Goal: Task Accomplishment & Management: Use online tool/utility

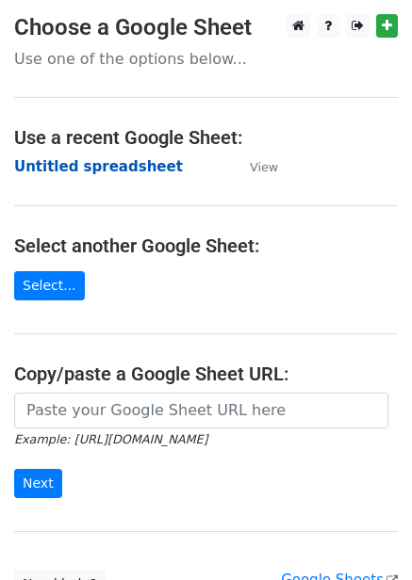
click at [97, 171] on strong "Untitled spreadsheet" at bounding box center [98, 166] width 169 height 17
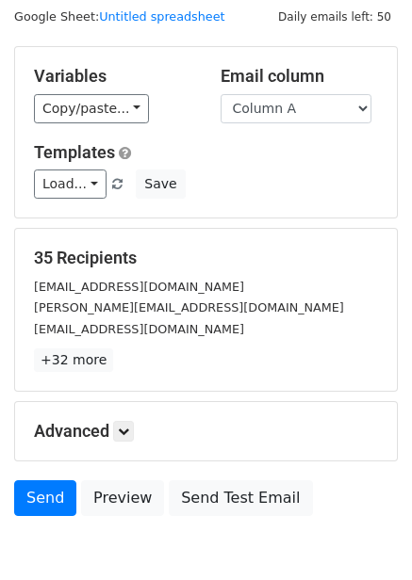
scroll to position [152, 0]
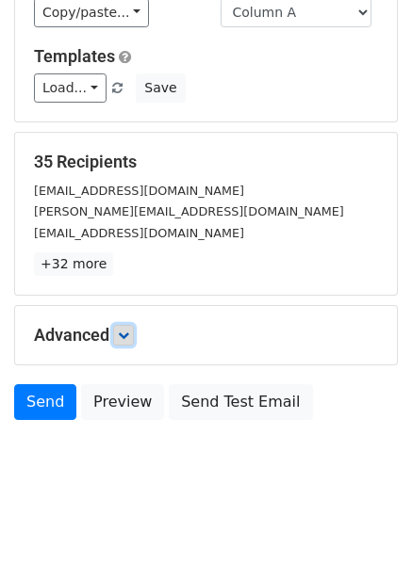
click at [134, 337] on link at bounding box center [123, 335] width 21 height 21
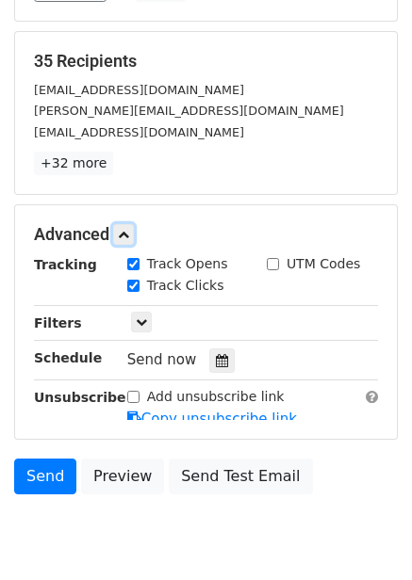
scroll to position [287, 0]
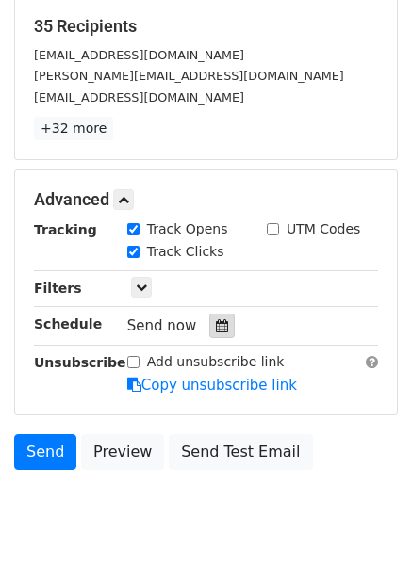
click at [216, 329] on icon at bounding box center [222, 325] width 12 height 13
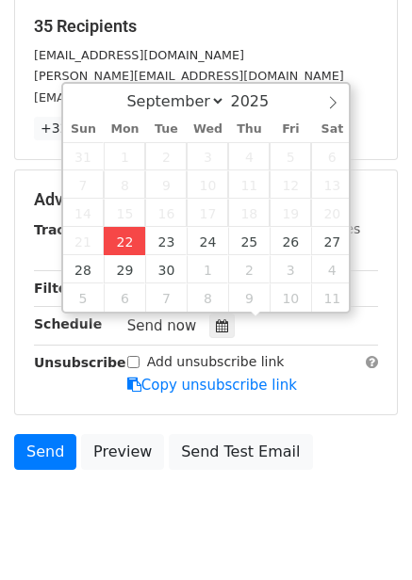
type input "2025-09-22 12:00"
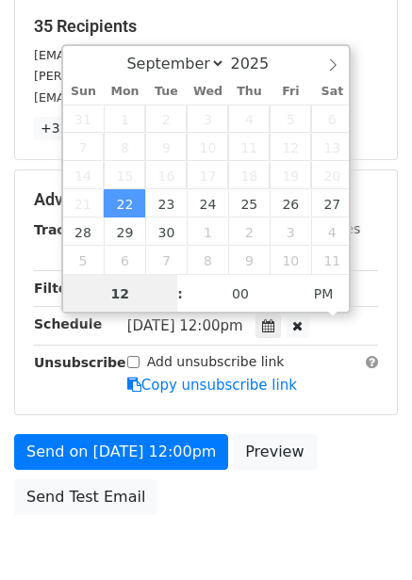
scroll to position [1, 0]
type input "4"
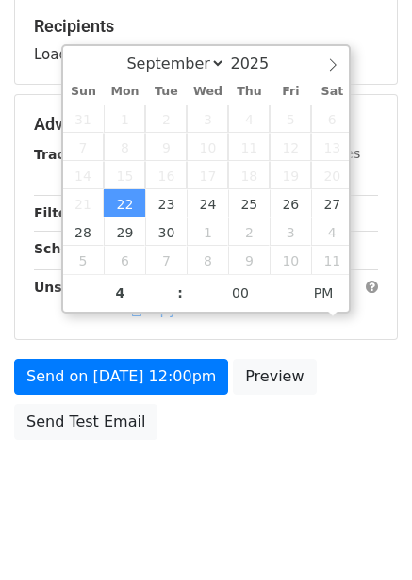
type input "2025-09-22 16:00"
click at [213, 473] on body "New Campaign Daily emails left: 50 Google Sheet: Untitled spreadsheet Variables…" at bounding box center [206, 126] width 412 height 798
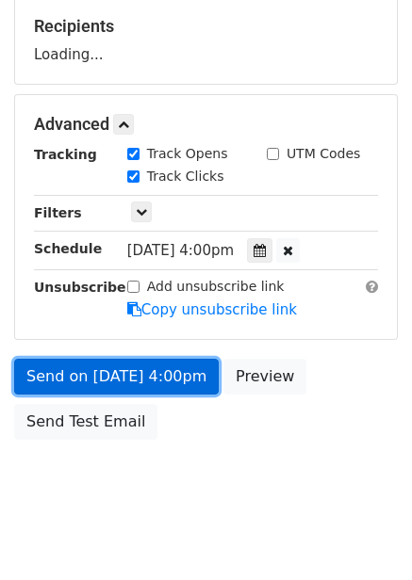
click at [177, 377] on link "Send on Sep 22 at 4:00pm" at bounding box center [116, 377] width 204 height 36
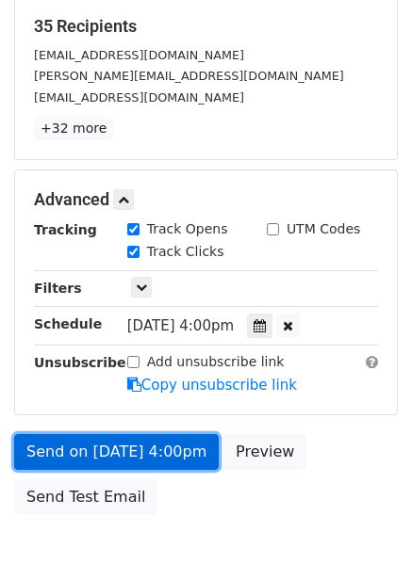
click at [160, 442] on link "Send on Sep 22 at 4:00pm" at bounding box center [116, 452] width 204 height 36
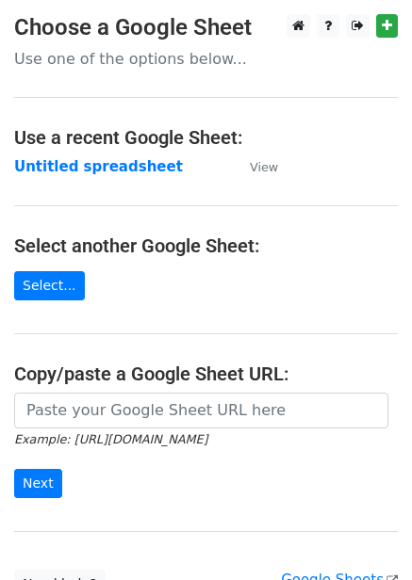
click at [110, 173] on strong "Untitled spreadsheet" at bounding box center [98, 166] width 169 height 17
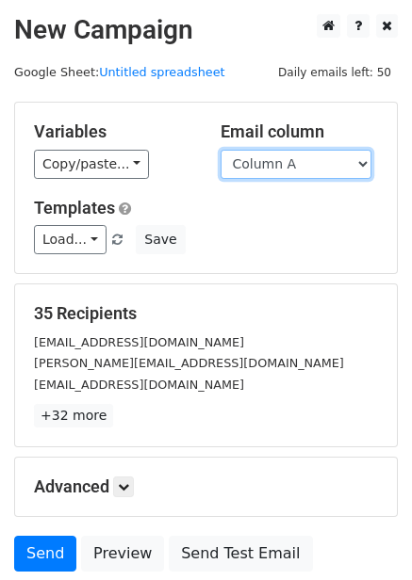
click at [323, 164] on select "Column A Column B Column C Column D Column E Column F" at bounding box center [295, 164] width 151 height 29
select select "Column B"
click at [220, 150] on select "Column A Column B Column C Column D Column E Column F" at bounding box center [295, 164] width 151 height 29
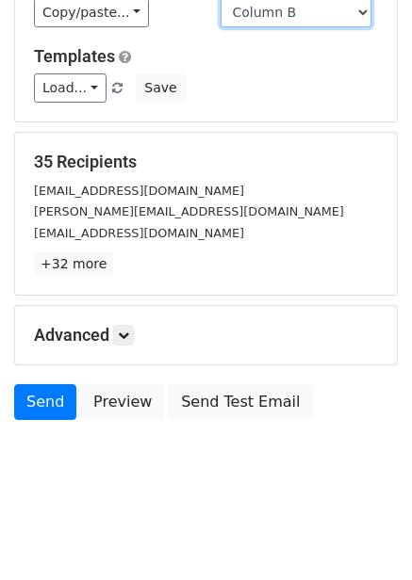
scroll to position [76, 0]
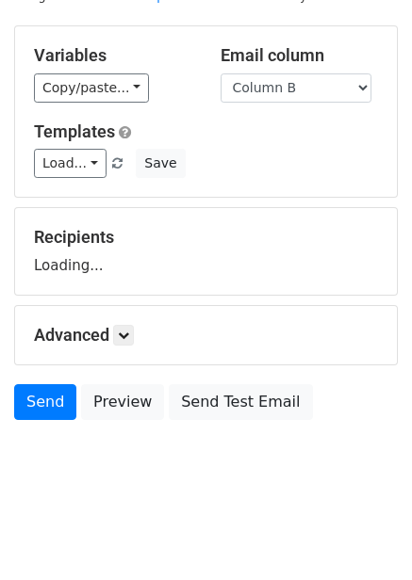
click at [129, 323] on div "Advanced Tracking Track Opens UTM Codes Track Clicks Filters Only include sprea…" at bounding box center [206, 335] width 382 height 58
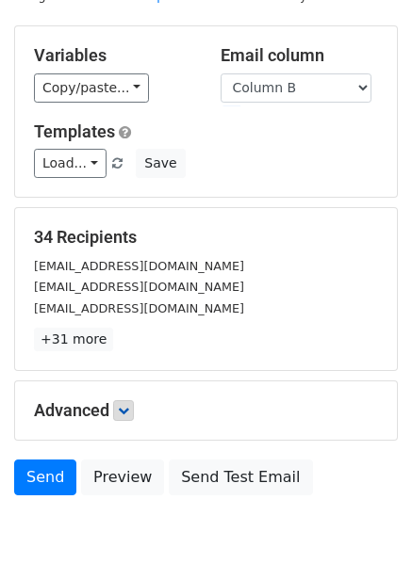
click at [135, 331] on p "+31 more" at bounding box center [206, 340] width 344 height 24
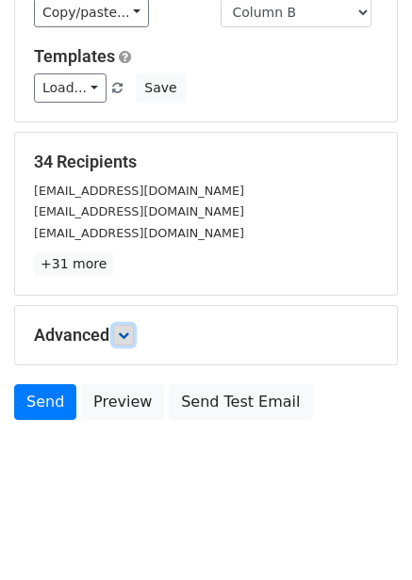
click at [129, 333] on icon at bounding box center [123, 335] width 11 height 11
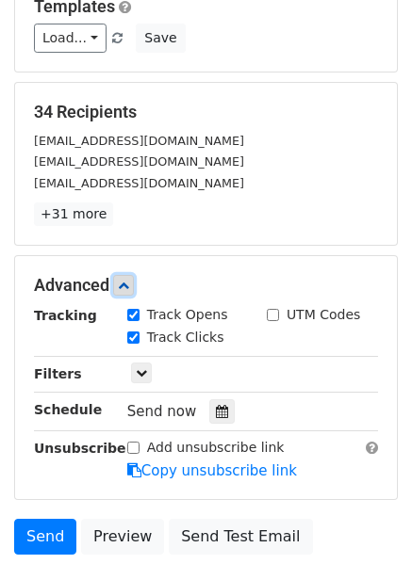
scroll to position [292, 0]
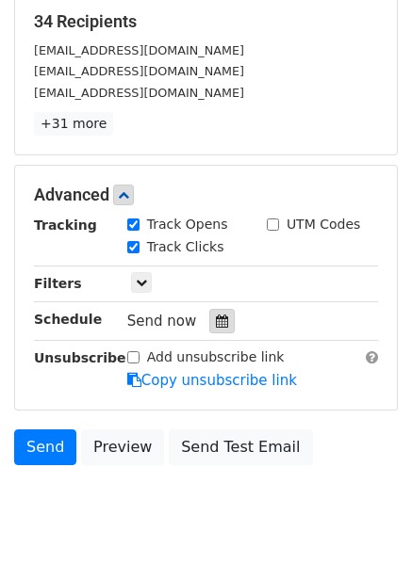
click at [216, 320] on icon at bounding box center [222, 321] width 12 height 13
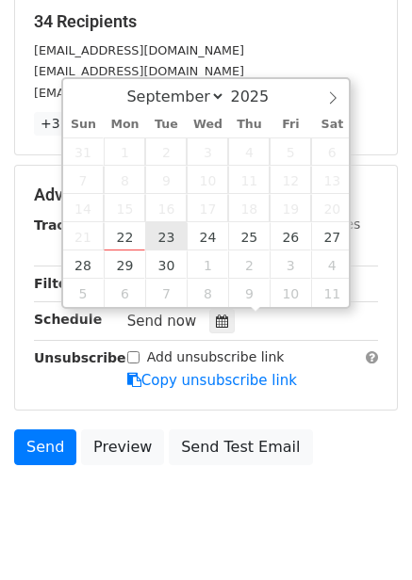
type input "2025-09-23 12:00"
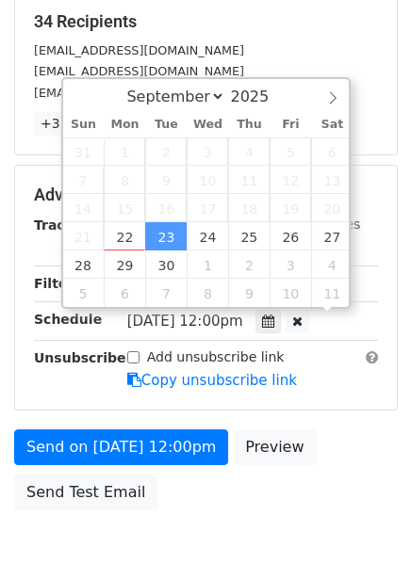
scroll to position [1, 0]
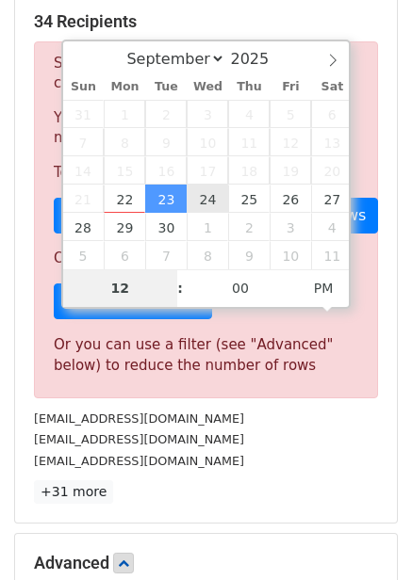
type input "5"
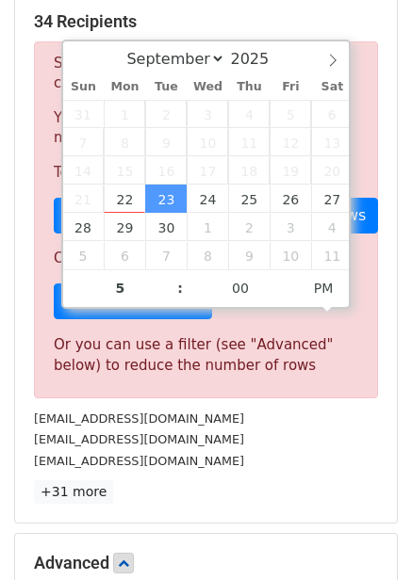
type input "2025-09-23 17:00"
click at [265, 458] on div "human@930.com" at bounding box center [206, 461] width 372 height 22
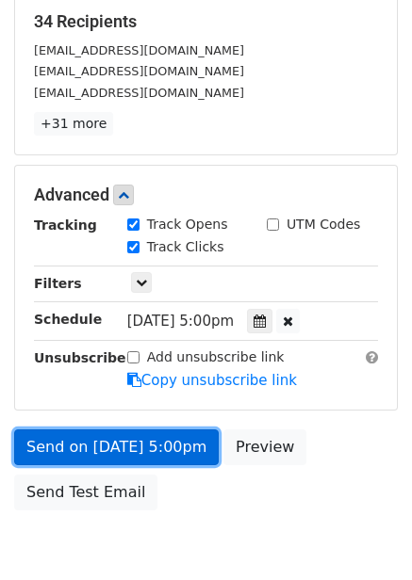
click at [165, 443] on link "Send on Sep 23 at 5:00pm" at bounding box center [116, 448] width 204 height 36
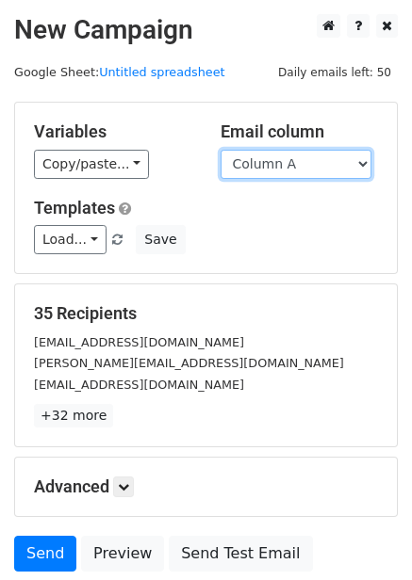
click at [287, 178] on select "Column A Column B Column C Column D Column E Column F" at bounding box center [295, 164] width 151 height 29
select select "Column C"
click at [220, 150] on select "Column A Column B Column C Column D Column E Column F" at bounding box center [295, 164] width 151 height 29
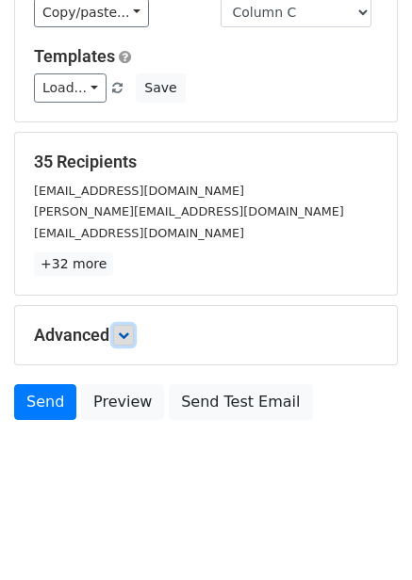
click at [129, 332] on icon at bounding box center [123, 335] width 11 height 11
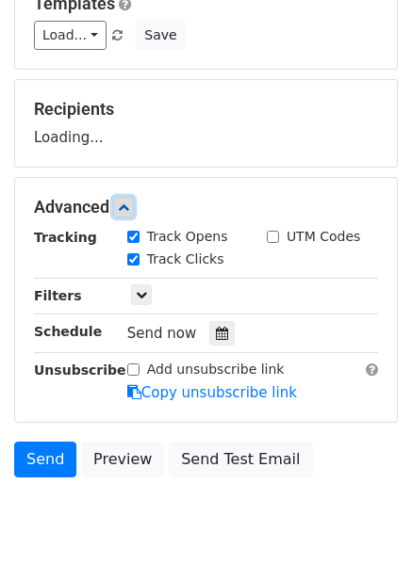
scroll to position [208, 0]
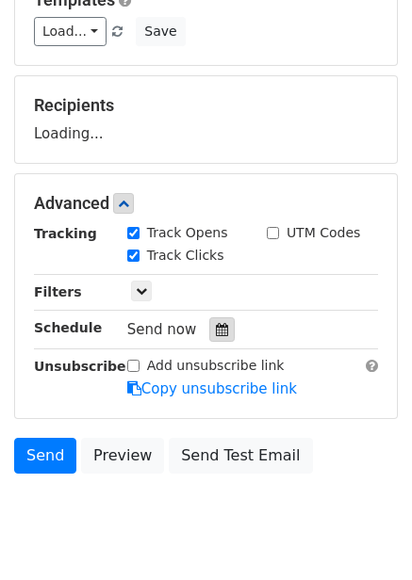
click at [216, 330] on icon at bounding box center [222, 329] width 12 height 13
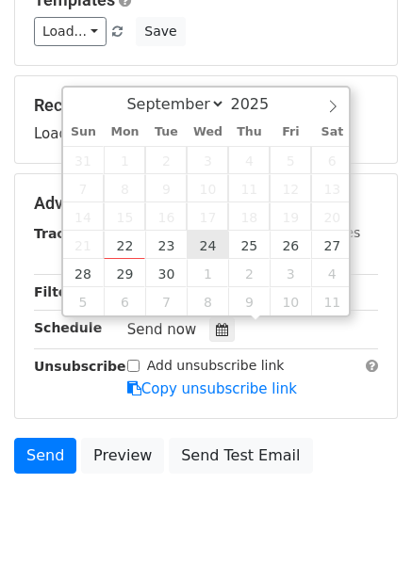
type input "2025-09-24 12:00"
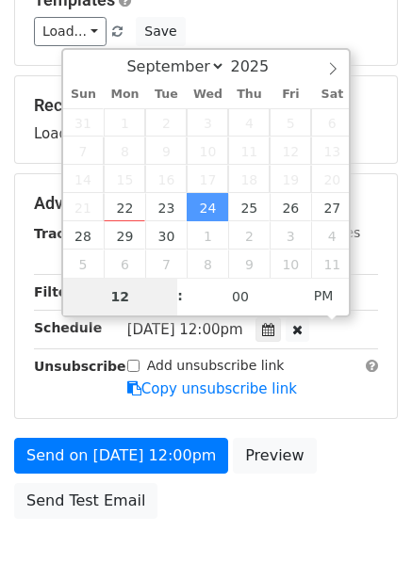
type input "6"
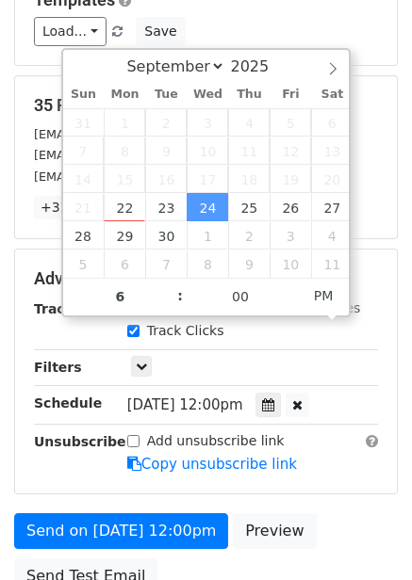
type input "2025-09-24 18:00"
click at [358, 443] on div "Add unsubscribe link Copy unsubscribe link" at bounding box center [252, 452] width 279 height 43
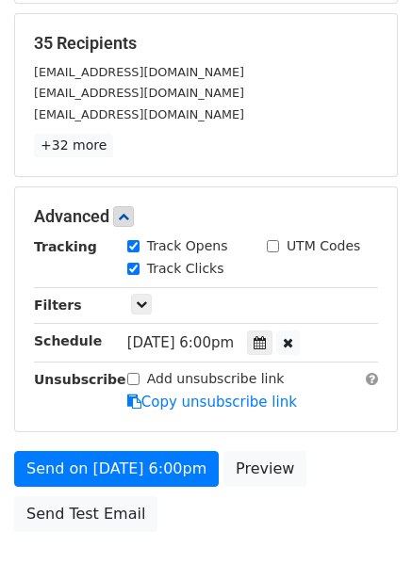
scroll to position [306, 0]
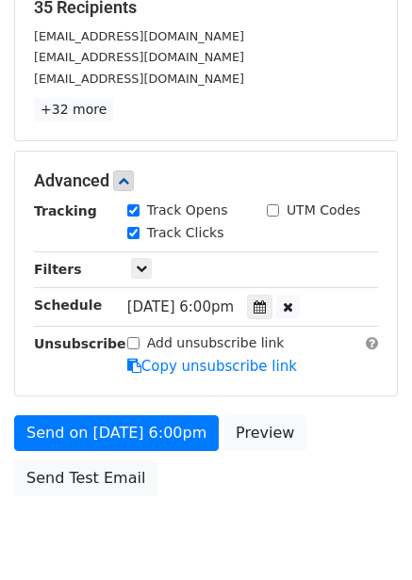
click at [122, 501] on div "Send on Sep 24 at 6:00pm Preview Send Test Email" at bounding box center [206, 460] width 412 height 90
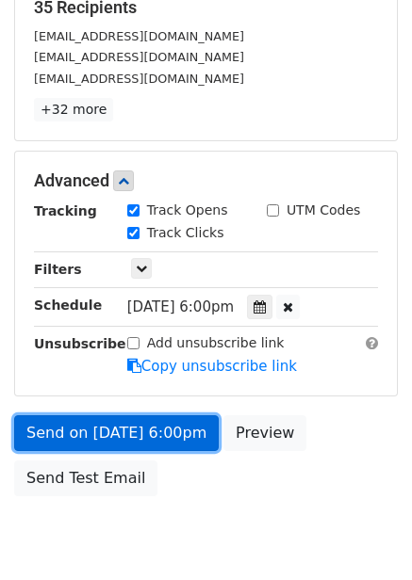
click at [155, 431] on link "Send on Sep 24 at 6:00pm" at bounding box center [116, 433] width 204 height 36
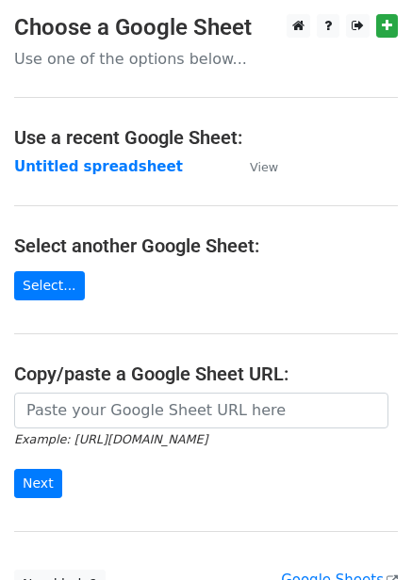
click at [109, 165] on strong "Untitled spreadsheet" at bounding box center [98, 166] width 169 height 17
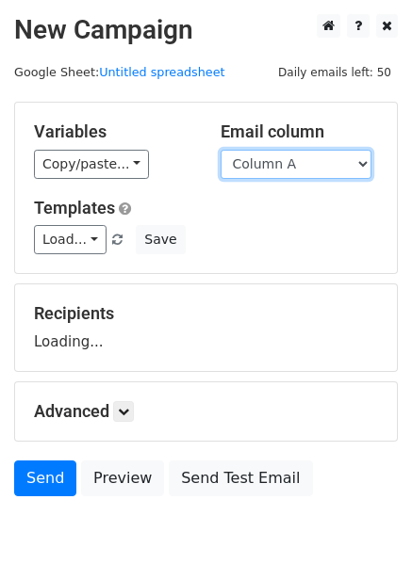
drag, startPoint x: 0, startPoint y: 0, endPoint x: 322, endPoint y: 169, distance: 363.7
click at [322, 169] on select "Column A Column B Column C Column D Column E Column F" at bounding box center [295, 164] width 151 height 29
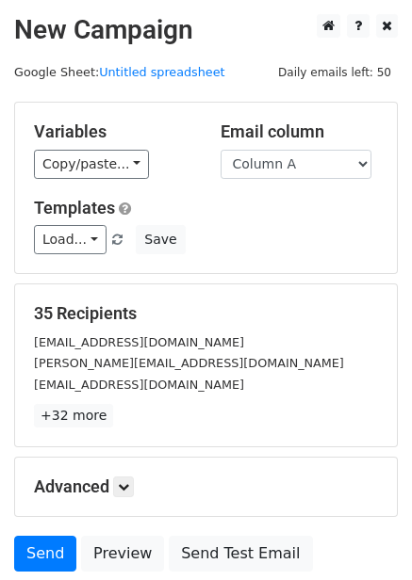
click at [317, 285] on div "35 Recipients ausra.balciuniene@magneticgroup.co julius.scipokas@magneticgroup.…" at bounding box center [206, 366] width 382 height 162
click at [304, 152] on select "Column A Column B Column C Column D Column E Column F" at bounding box center [295, 164] width 151 height 29
select select "Column D"
click at [220, 150] on select "Column A Column B Column C Column D Column E Column F" at bounding box center [295, 164] width 151 height 29
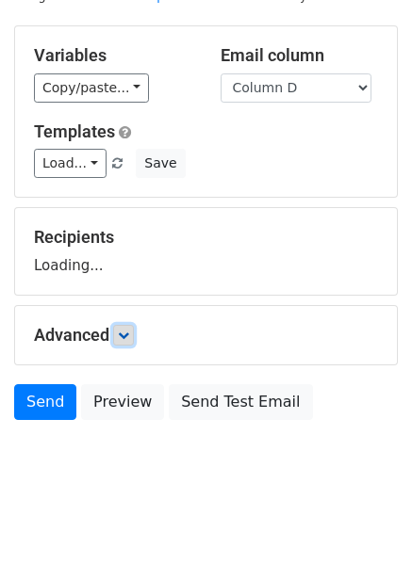
click at [129, 334] on icon at bounding box center [123, 335] width 11 height 11
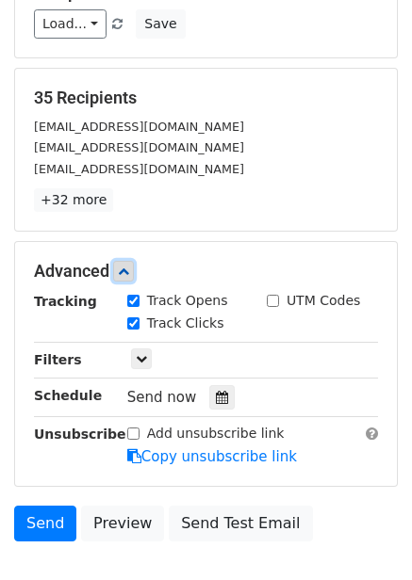
scroll to position [227, 0]
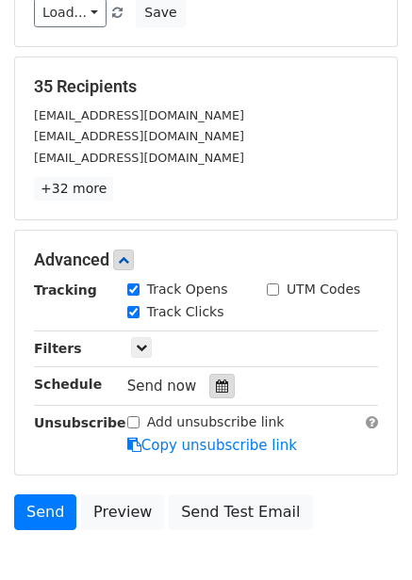
click at [209, 377] on div at bounding box center [221, 386] width 25 height 24
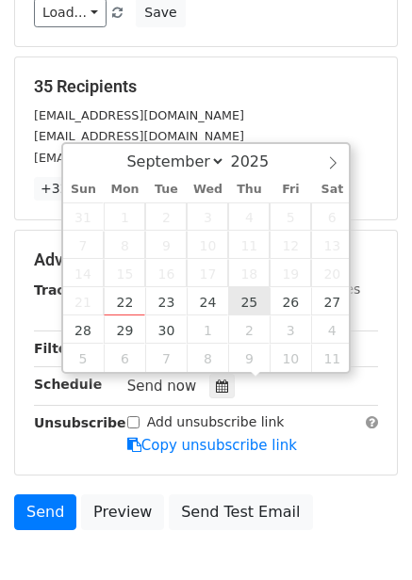
type input "2025-09-25 12:00"
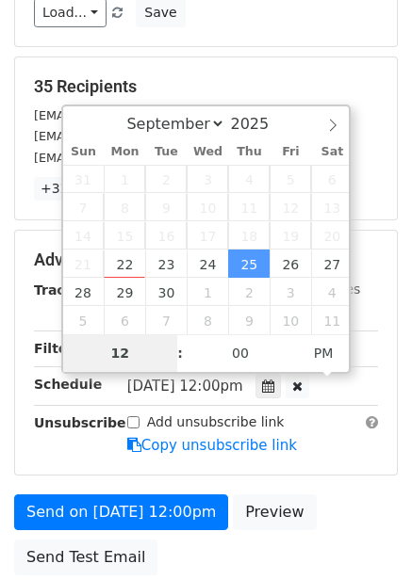
type input "7"
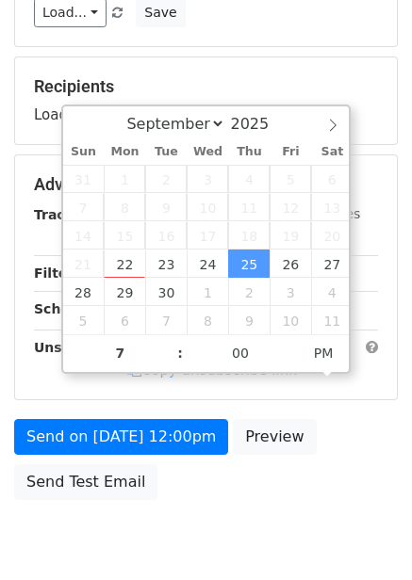
type input "2025-09-25 19:00"
click at [267, 484] on div "Send on Sep 25 at 12:00pm Preview Send Test Email" at bounding box center [206, 464] width 412 height 90
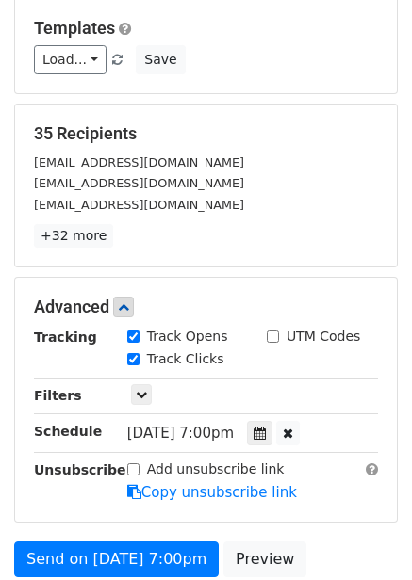
scroll to position [382, 0]
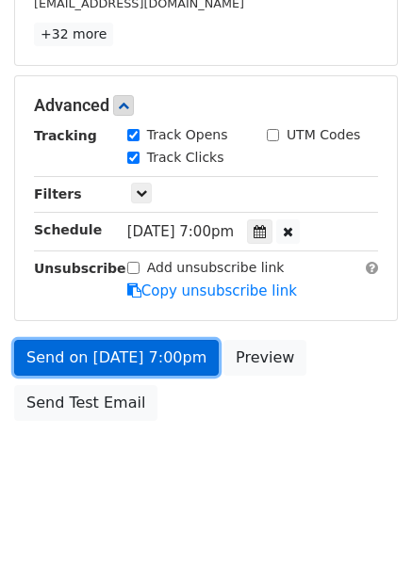
click at [187, 368] on link "Send on Sep 25 at 7:00pm" at bounding box center [116, 358] width 204 height 36
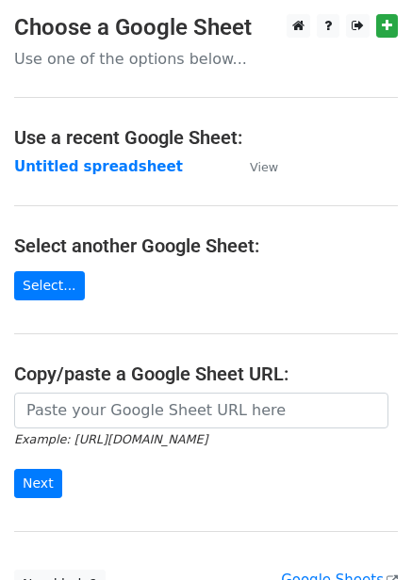
click at [110, 171] on strong "Untitled spreadsheet" at bounding box center [98, 166] width 169 height 17
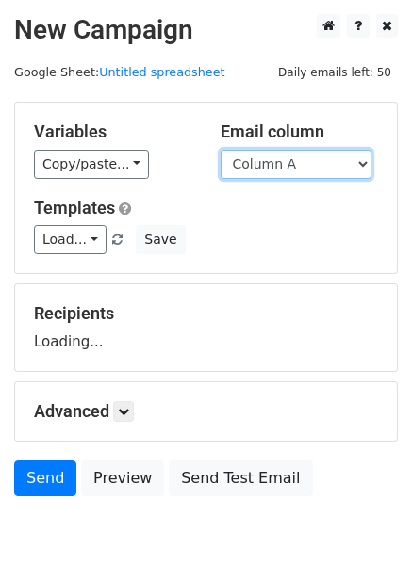
drag, startPoint x: 269, startPoint y: 156, endPoint x: 269, endPoint y: 176, distance: 19.8
click at [269, 156] on select "Column A Column B Column C Column D Column E Column F" at bounding box center [295, 164] width 151 height 29
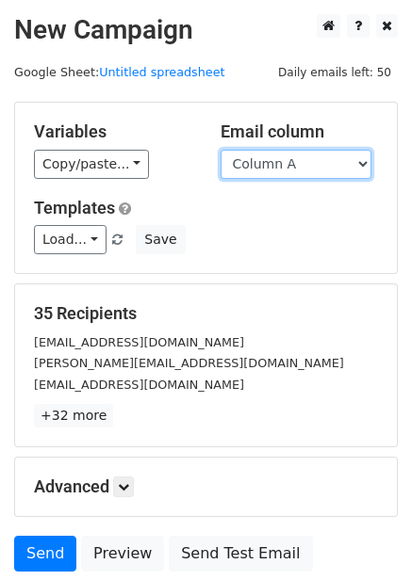
select select "Column E"
click at [220, 150] on select "Column A Column B Column C Column D Column E Column F" at bounding box center [295, 164] width 151 height 29
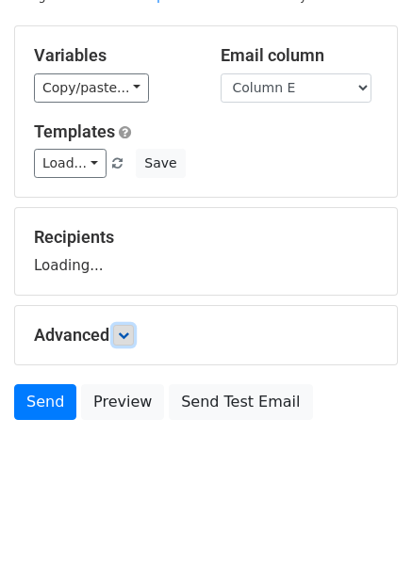
click at [126, 340] on icon at bounding box center [123, 335] width 11 height 11
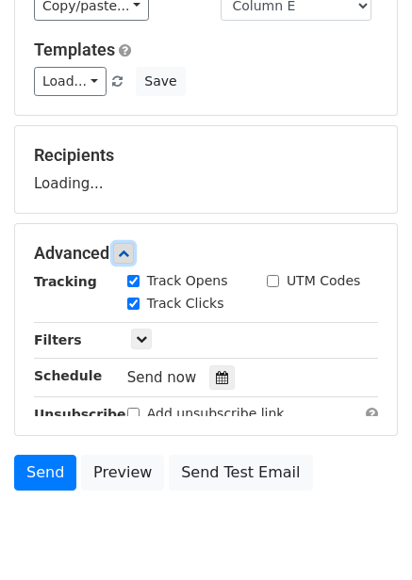
scroll to position [245, 0]
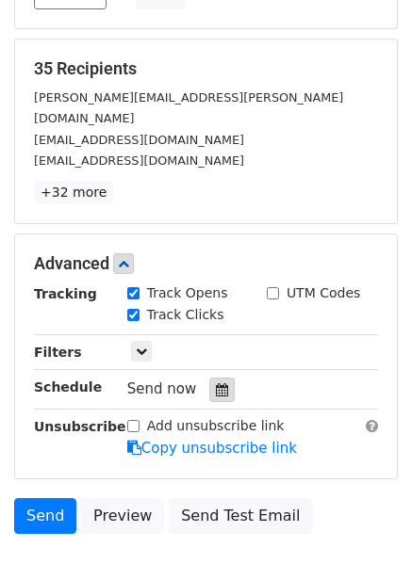
click at [219, 383] on icon at bounding box center [222, 389] width 12 height 13
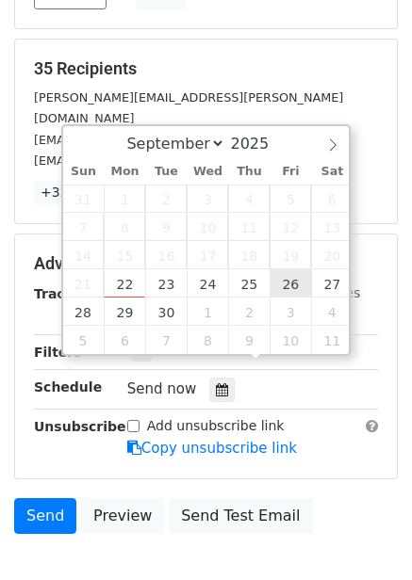
type input "2025-09-26 12:00"
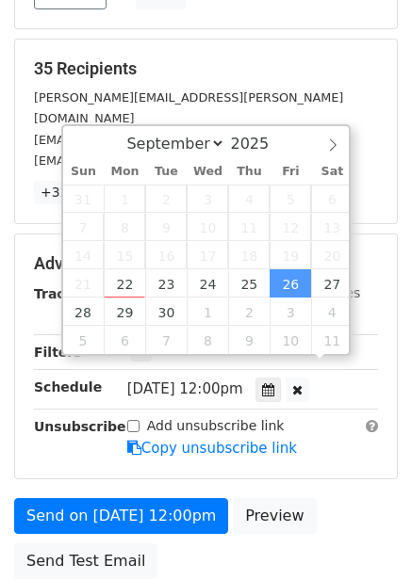
scroll to position [1, 0]
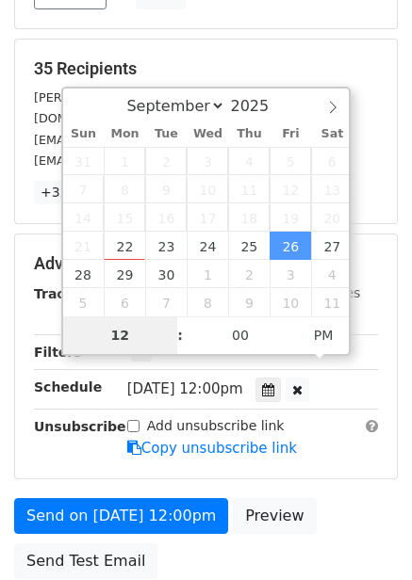
type input "8"
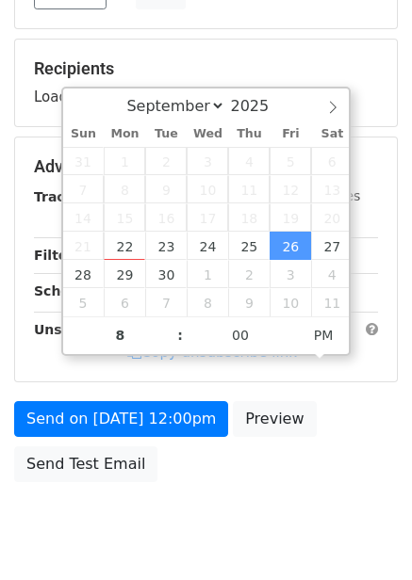
type input "2025-09-26 20:00"
click at [285, 449] on div "Send on Sep 26 at 12:00pm Preview Send Test Email" at bounding box center [206, 446] width 412 height 90
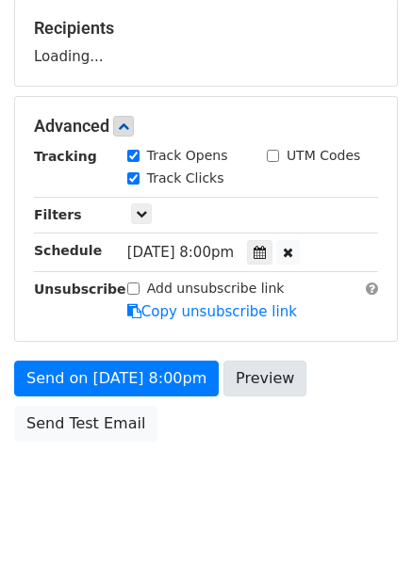
scroll to position [306, 0]
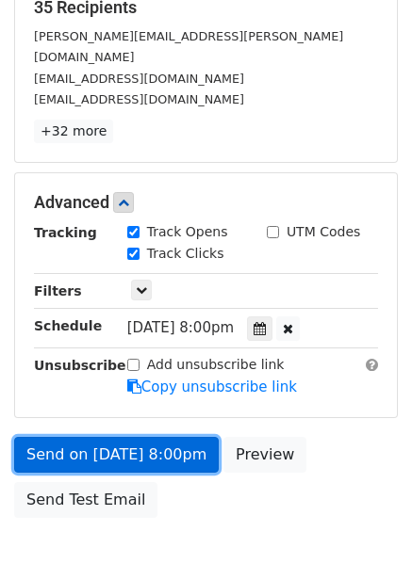
click at [181, 437] on link "Send on Sep 26 at 8:00pm" at bounding box center [116, 455] width 204 height 36
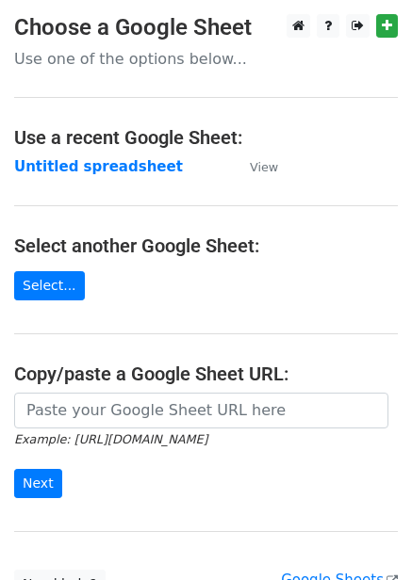
click at [104, 173] on strong "Untitled spreadsheet" at bounding box center [98, 166] width 169 height 17
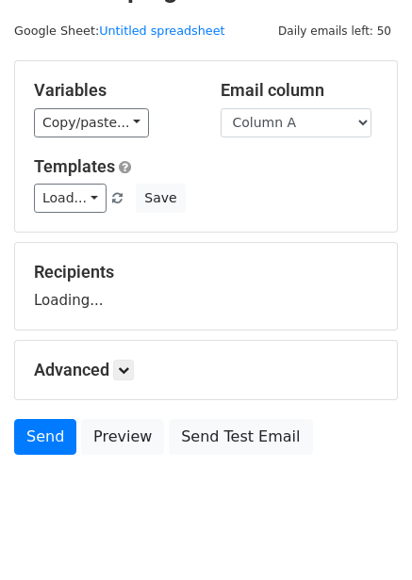
scroll to position [76, 0]
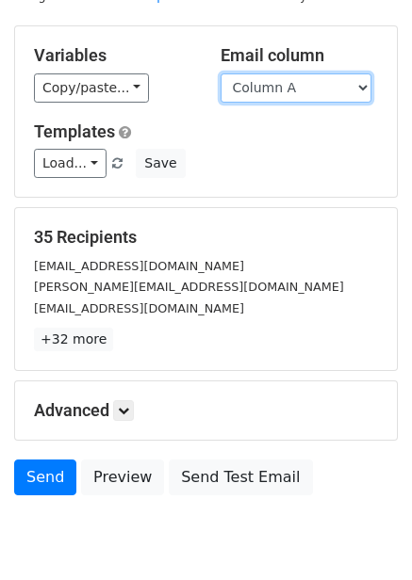
click at [296, 80] on select "Column A Column B Column C Column D Column E Column F" at bounding box center [295, 87] width 151 height 29
select select "Column F"
click at [220, 73] on select "Column A Column B Column C Column D Column E Column F" at bounding box center [295, 87] width 151 height 29
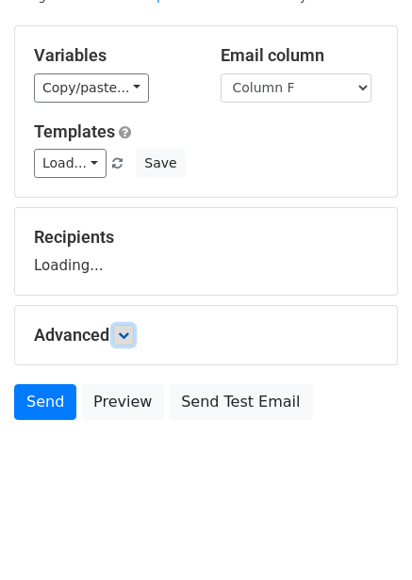
click at [132, 328] on link at bounding box center [123, 335] width 21 height 21
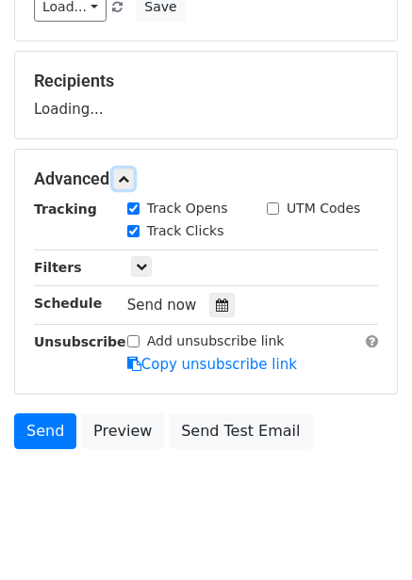
scroll to position [236, 0]
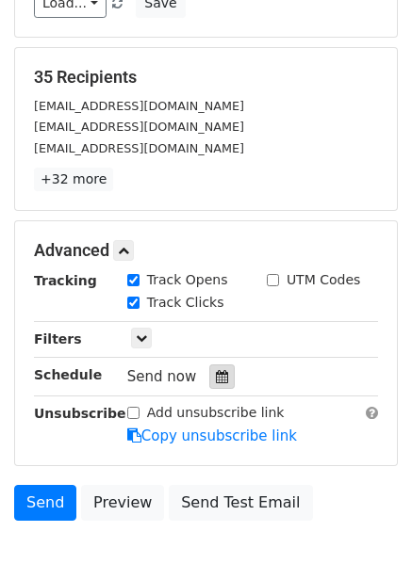
click at [216, 377] on icon at bounding box center [222, 376] width 12 height 13
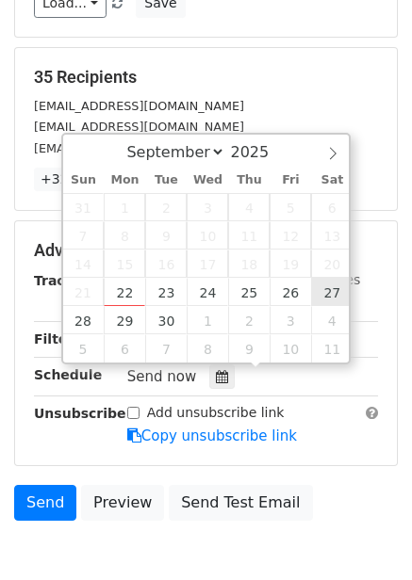
type input "[DATE] 12:00"
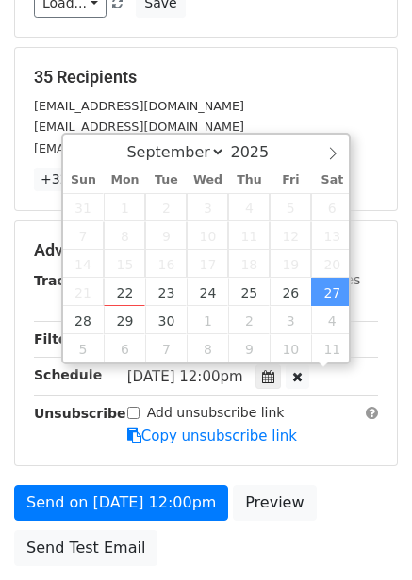
scroll to position [1, 0]
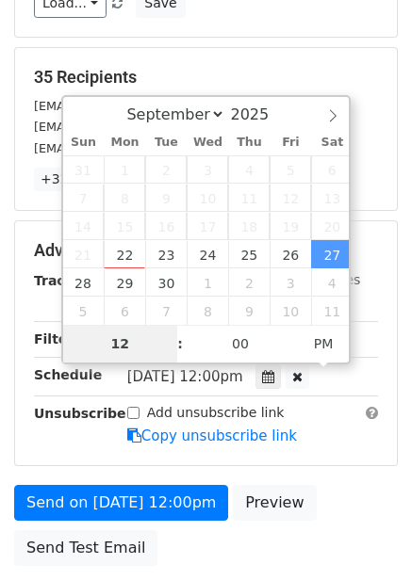
type input "9"
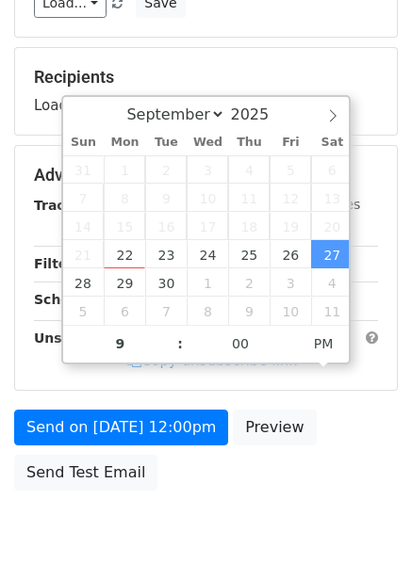
type input "[DATE] 21:00"
click at [299, 451] on div "Send on [DATE] 12:00pm Preview Send Test Email" at bounding box center [206, 455] width 412 height 90
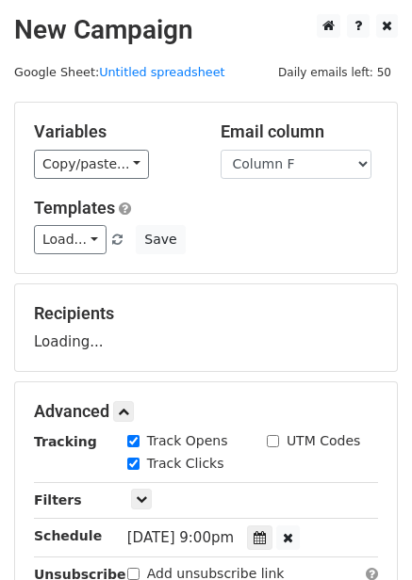
scroll to position [306, 0]
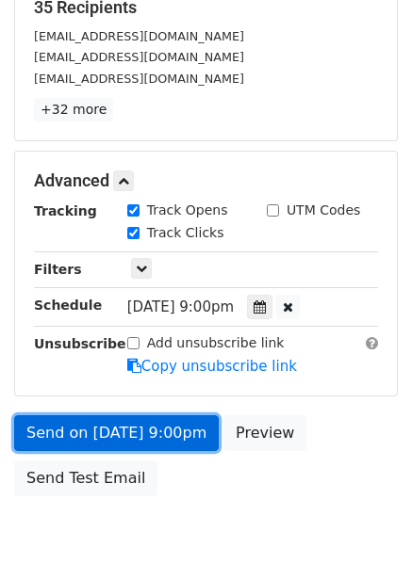
click at [190, 432] on link "Send on [DATE] 9:00pm" at bounding box center [116, 433] width 204 height 36
